Goal: Task Accomplishment & Management: Manage account settings

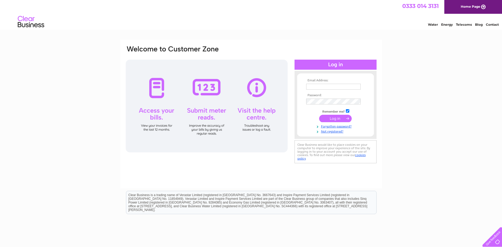
type input "[PERSON_NAME][EMAIL_ADDRESS][DOMAIN_NAME][PERSON_NAME]"
click at [333, 118] on input "submit" at bounding box center [335, 118] width 33 height 7
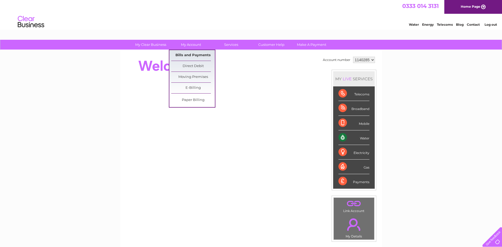
click at [194, 54] on link "Bills and Payments" at bounding box center [193, 55] width 44 height 11
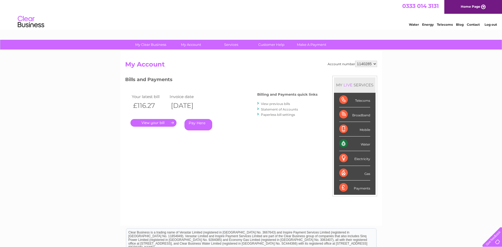
click at [168, 123] on link "." at bounding box center [153, 123] width 46 height 8
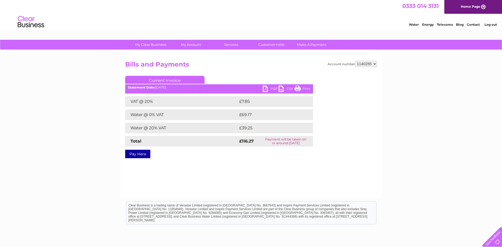
click at [265, 89] on link "PDF" at bounding box center [271, 89] width 16 height 8
